Goal: Information Seeking & Learning: Learn about a topic

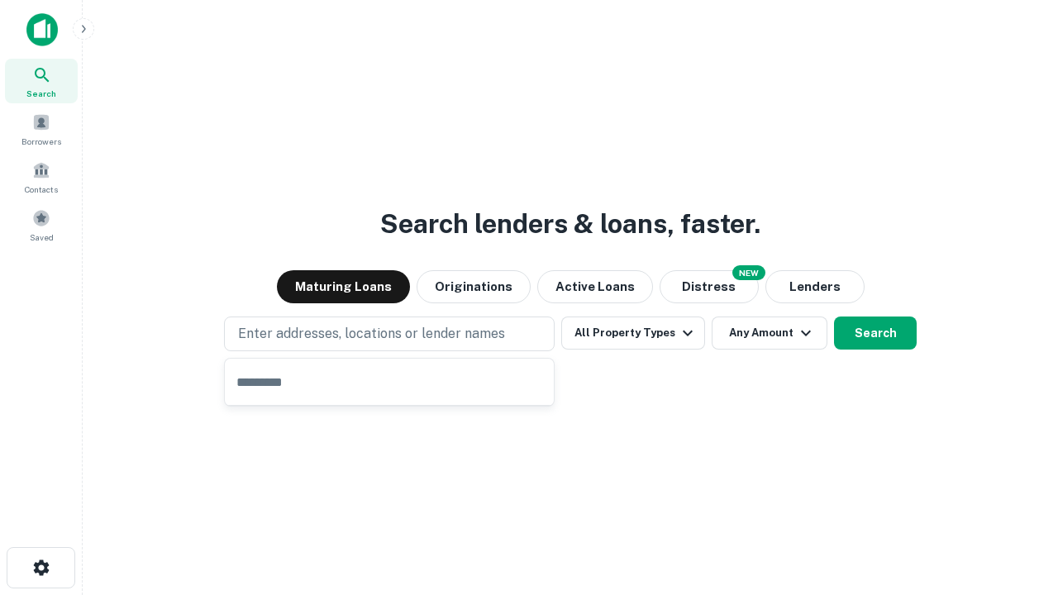
type input "**********"
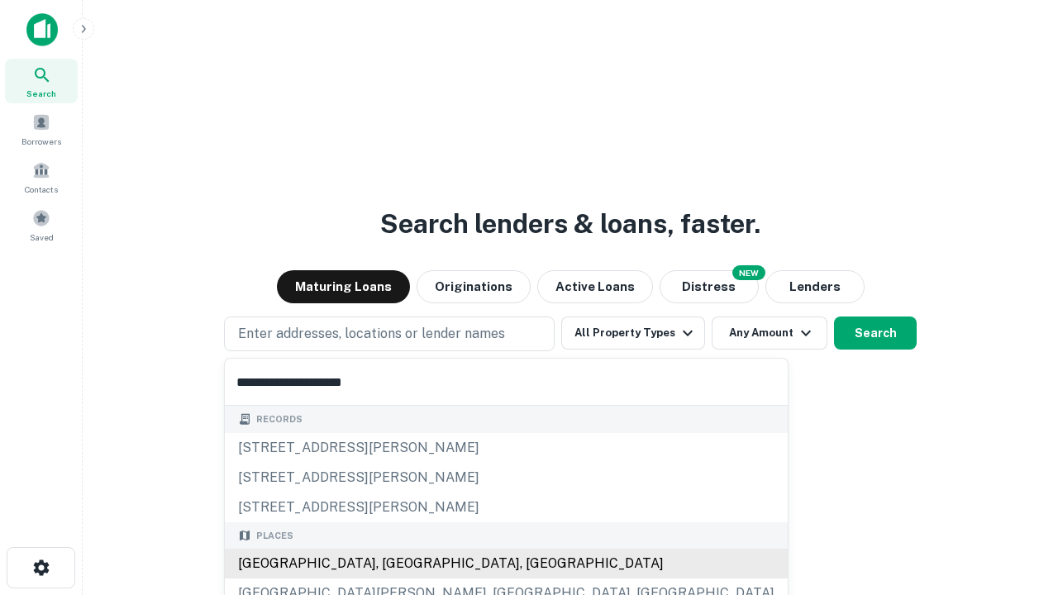
click at [395, 564] on div "[GEOGRAPHIC_DATA], [GEOGRAPHIC_DATA], [GEOGRAPHIC_DATA]" at bounding box center [506, 564] width 563 height 30
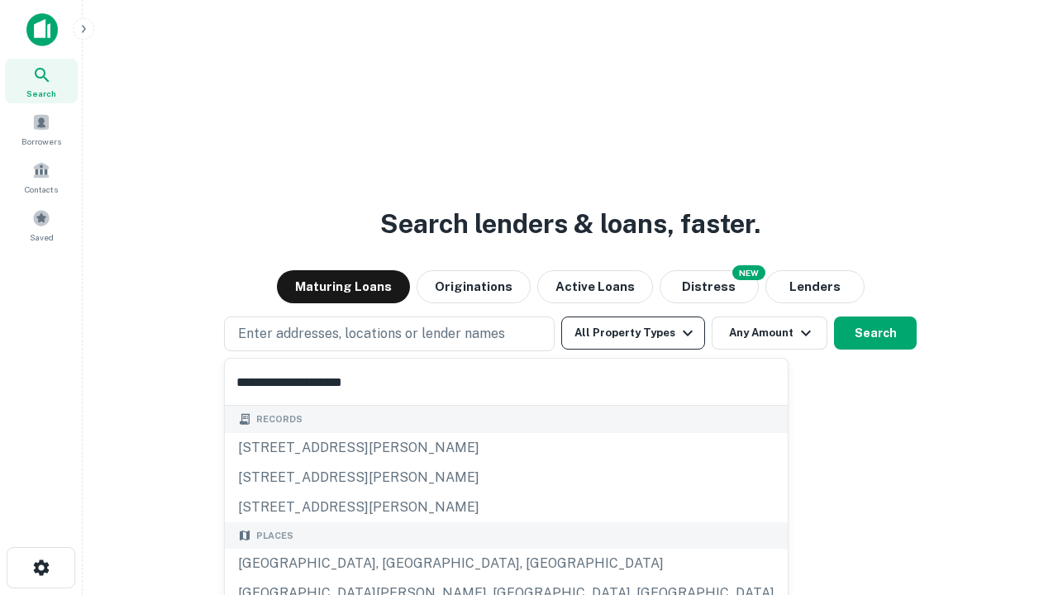
click at [633, 333] on button "All Property Types" at bounding box center [633, 332] width 144 height 33
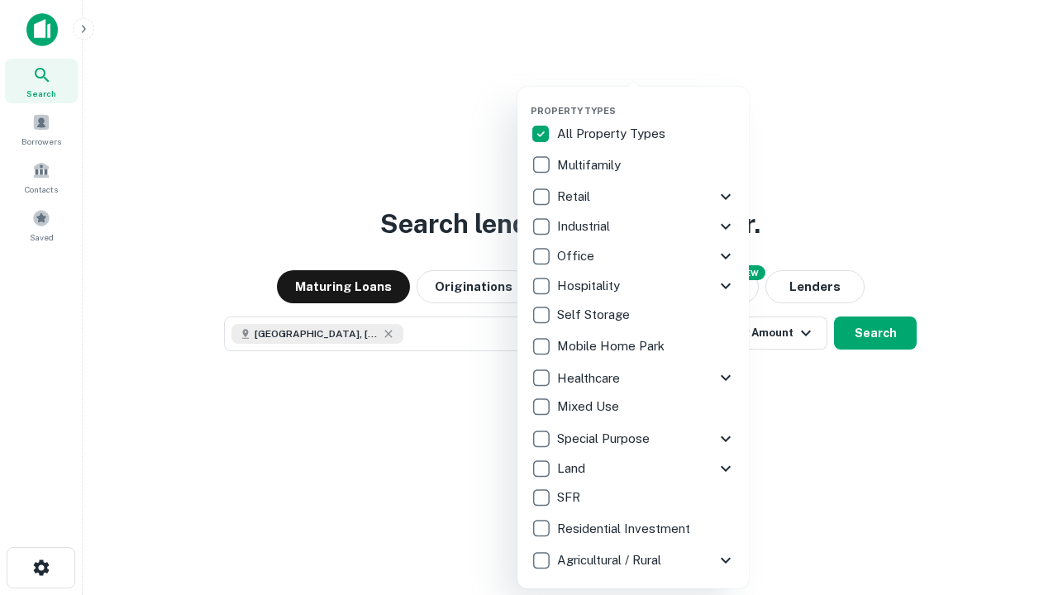
click at [646, 100] on button "button" at bounding box center [646, 100] width 231 height 1
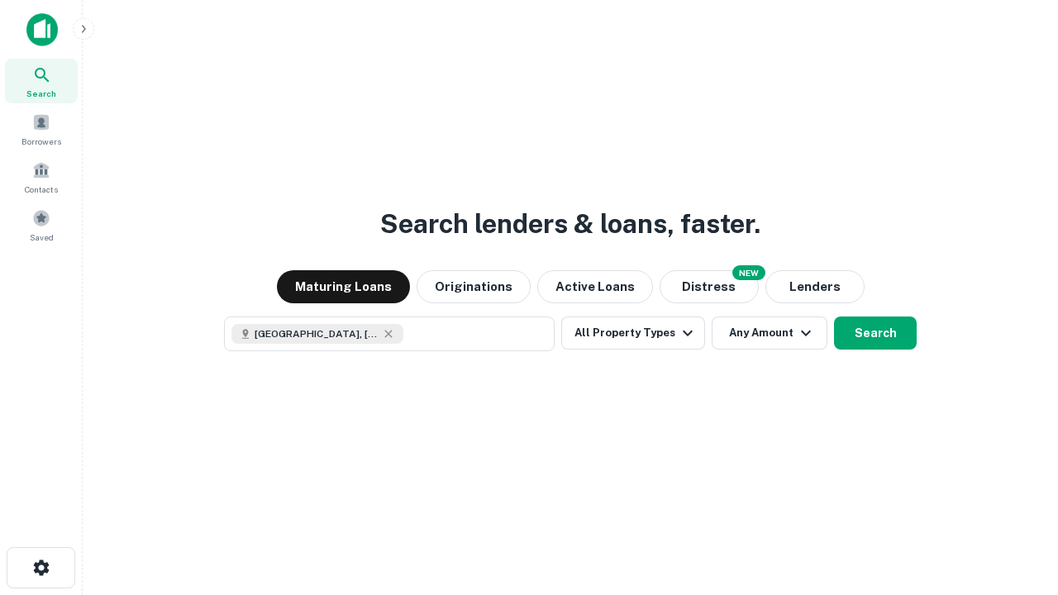
scroll to position [26, 0]
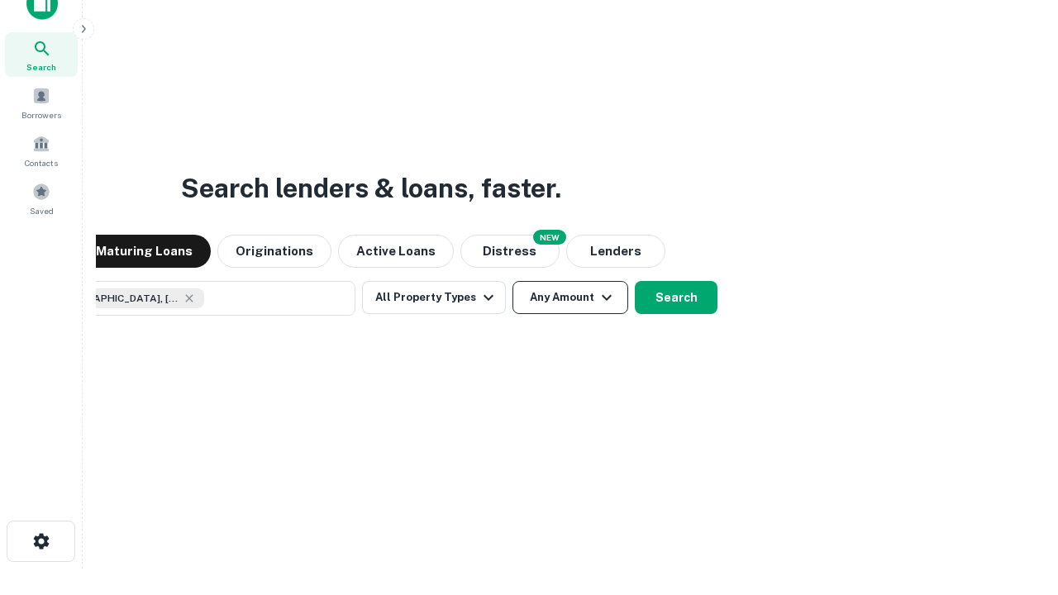
click at [512, 281] on button "Any Amount" at bounding box center [570, 297] width 116 height 33
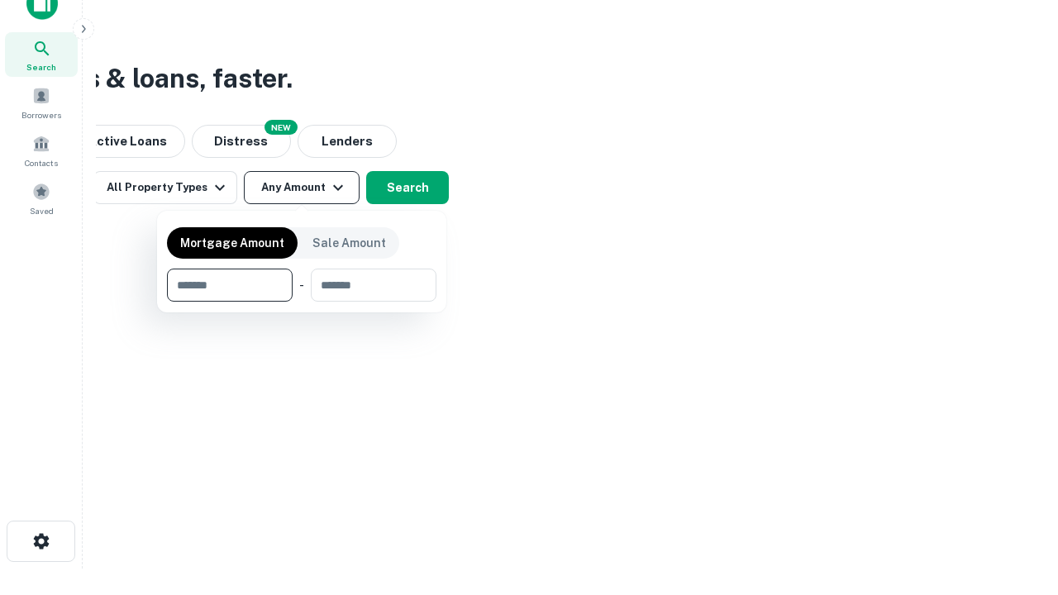
type input "*******"
click at [302, 302] on button "button" at bounding box center [301, 302] width 269 height 1
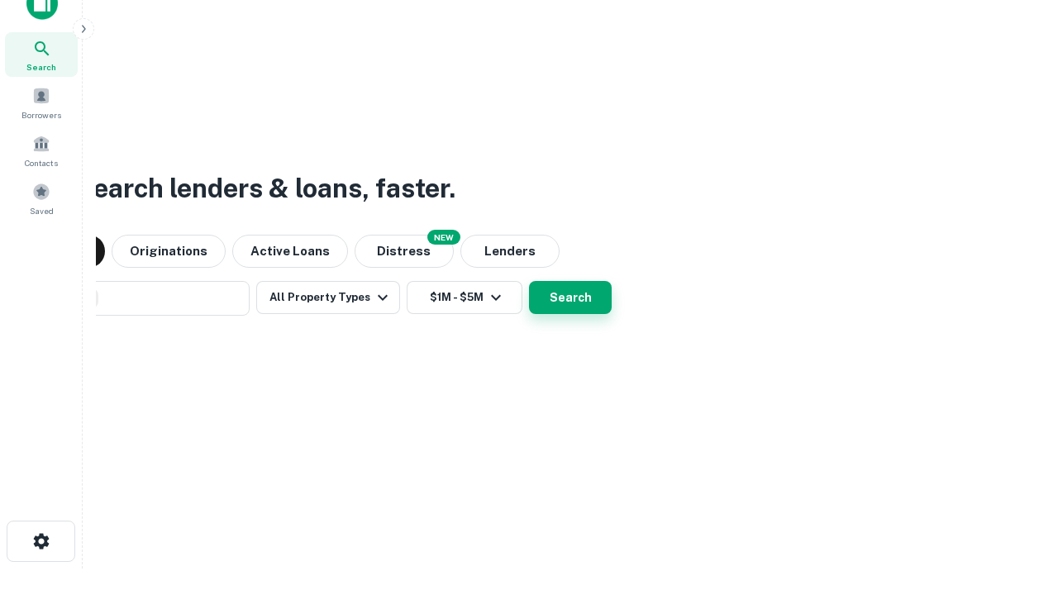
click at [529, 281] on button "Search" at bounding box center [570, 297] width 83 height 33
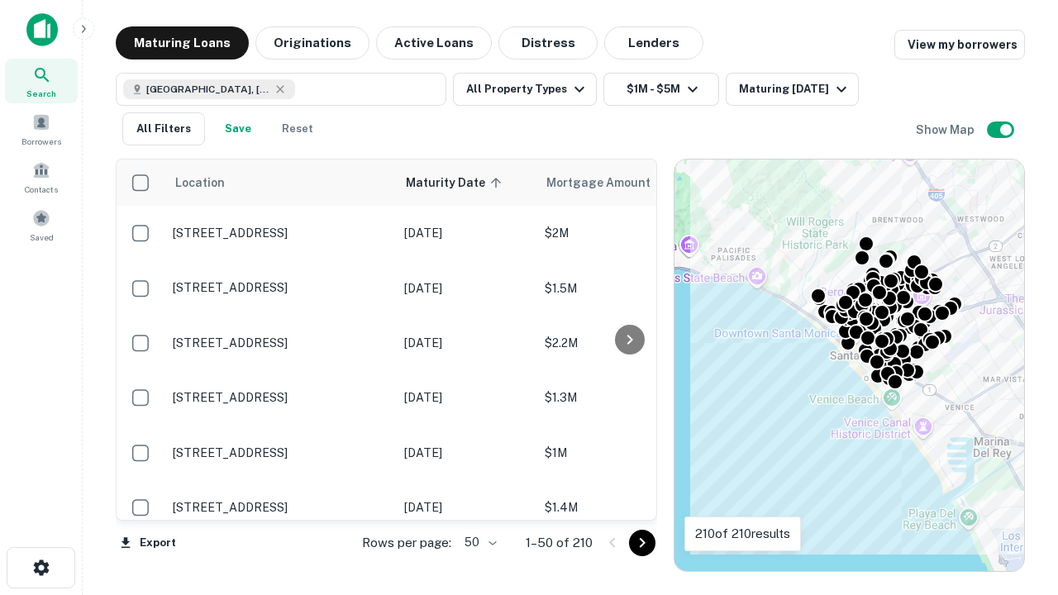
click at [478, 542] on body "Search Borrowers Contacts Saved Maturing Loans Originations Active Loans Distre…" at bounding box center [529, 297] width 1058 height 595
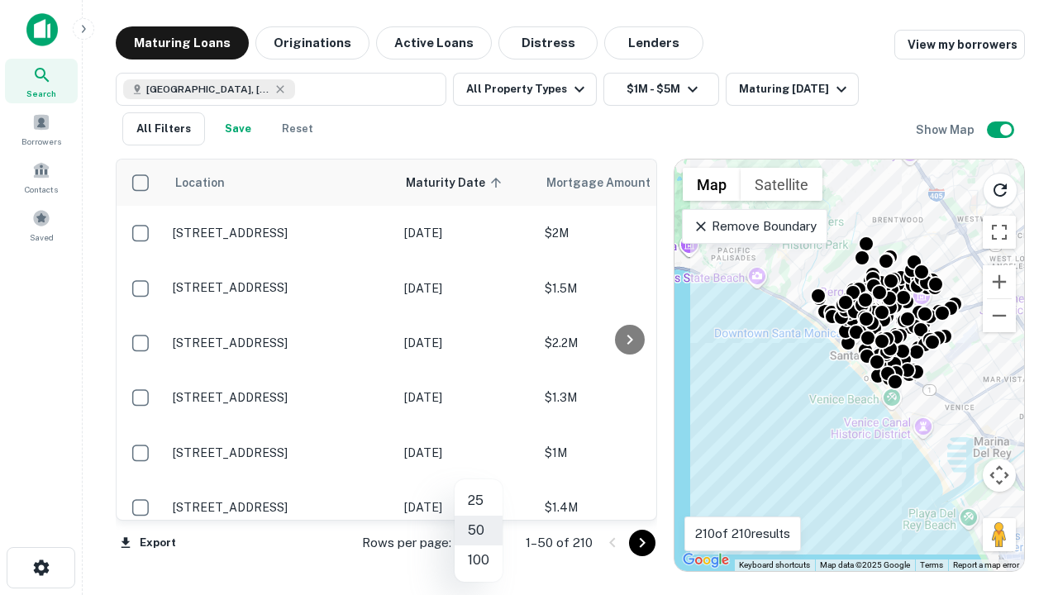
click at [478, 501] on li "25" at bounding box center [478, 501] width 48 height 30
